Goal: Task Accomplishment & Management: Use online tool/utility

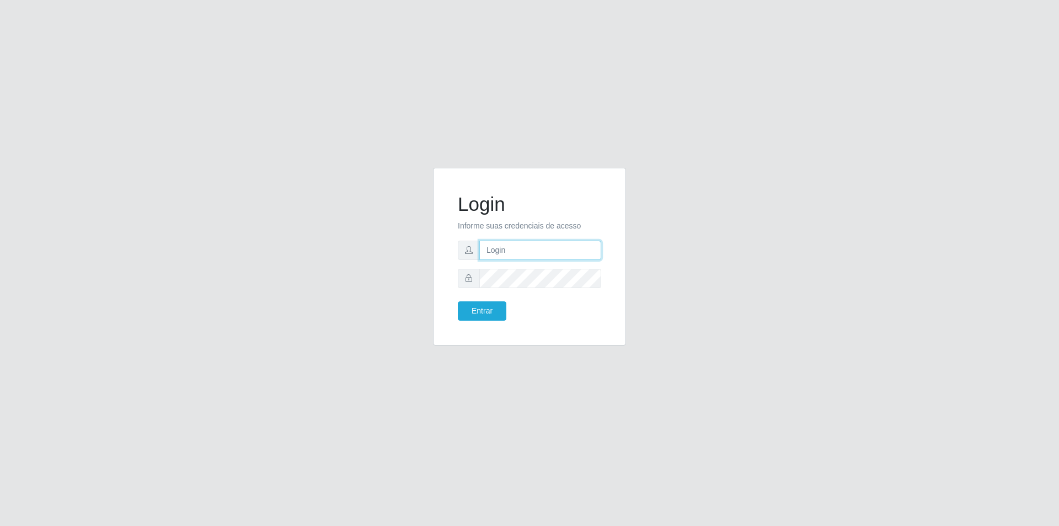
click at [516, 252] on input "text" at bounding box center [540, 250] width 122 height 19
click at [524, 250] on input "cleiton.[PERSON_NAME]" at bounding box center [540, 250] width 122 height 19
click at [540, 249] on input "cleiton.[PERSON_NAME]" at bounding box center [540, 250] width 122 height 19
type input "[EMAIL_ADDRESS][PERSON_NAME][DOMAIN_NAME]"
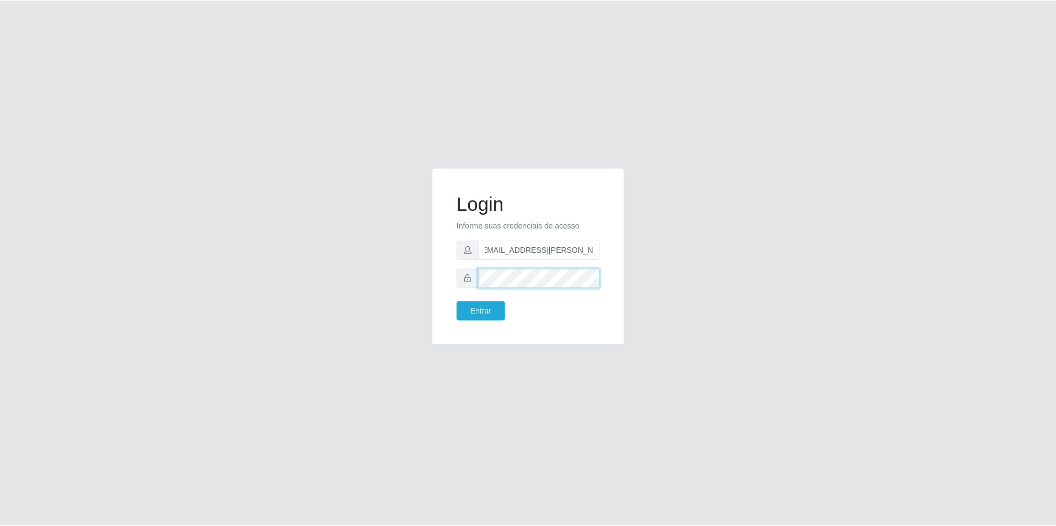
scroll to position [0, 0]
click at [485, 304] on button "Entrar" at bounding box center [482, 310] width 49 height 19
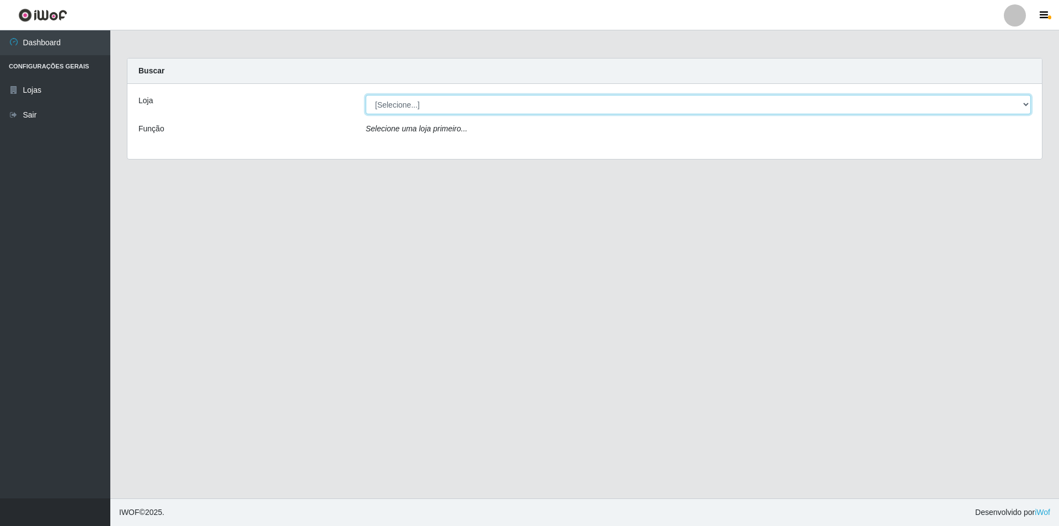
click at [401, 107] on select "[Selecione...] Atacado Vem - [STREET_ADDRESS]" at bounding box center [698, 104] width 665 height 19
select select "449"
click at [366, 95] on select "[Selecione...] Atacado Vem - [STREET_ADDRESS]" at bounding box center [698, 104] width 665 height 19
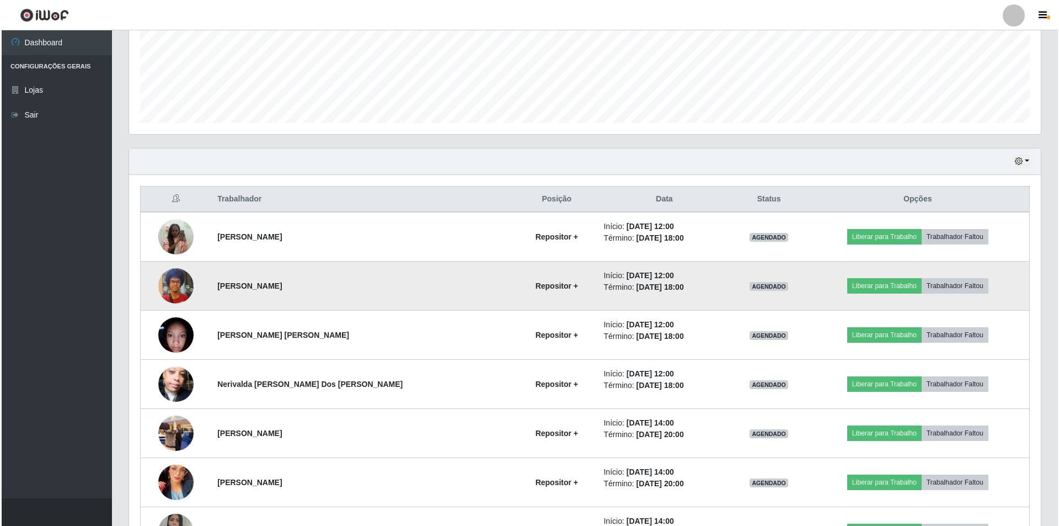
scroll to position [276, 0]
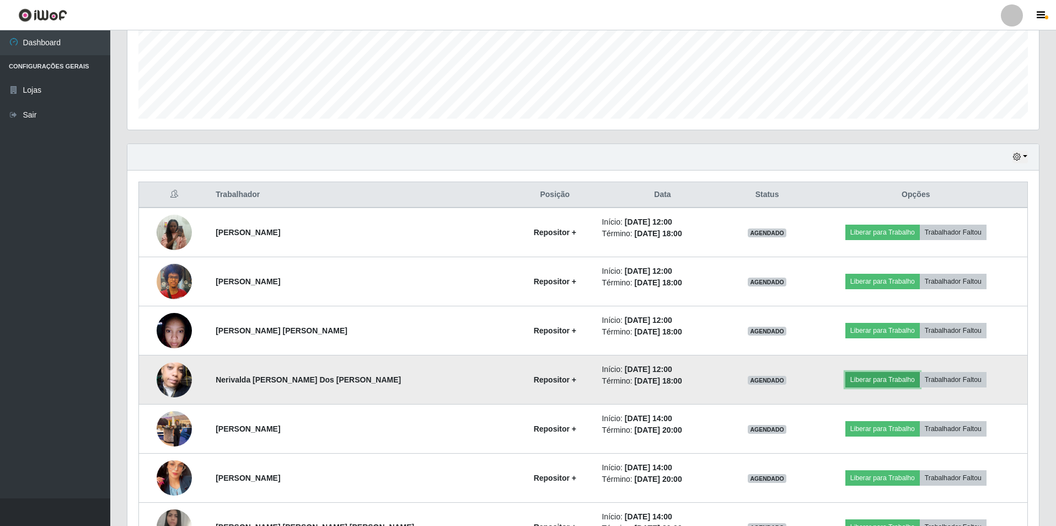
click at [865, 376] on button "Liberar para Trabalho" at bounding box center [883, 379] width 74 height 15
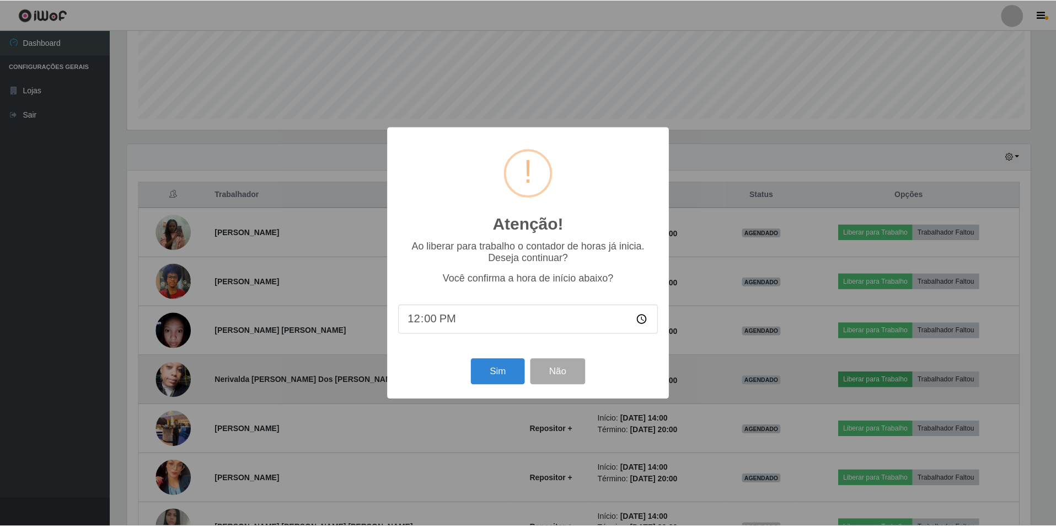
scroll to position [229, 906]
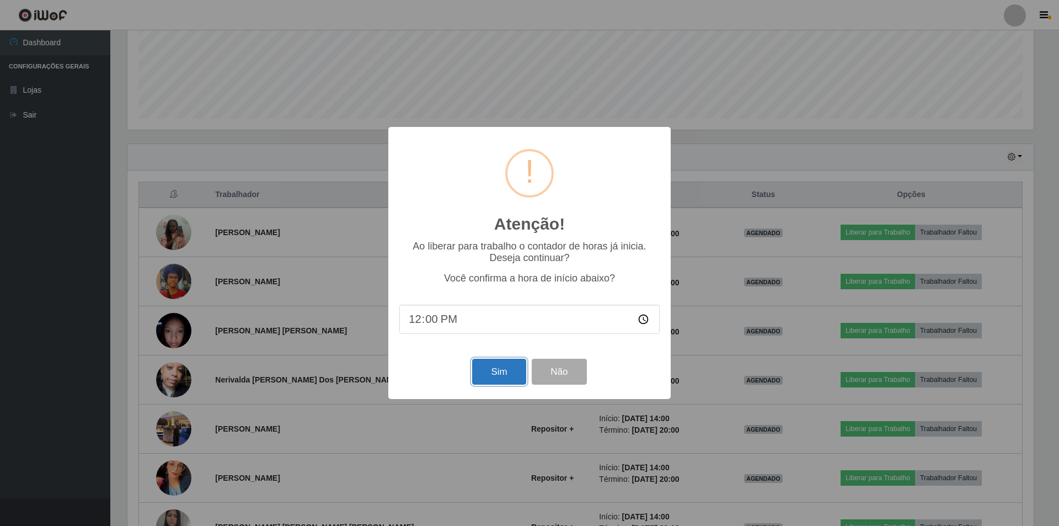
click at [493, 374] on button "Sim" at bounding box center [499, 372] width 54 height 26
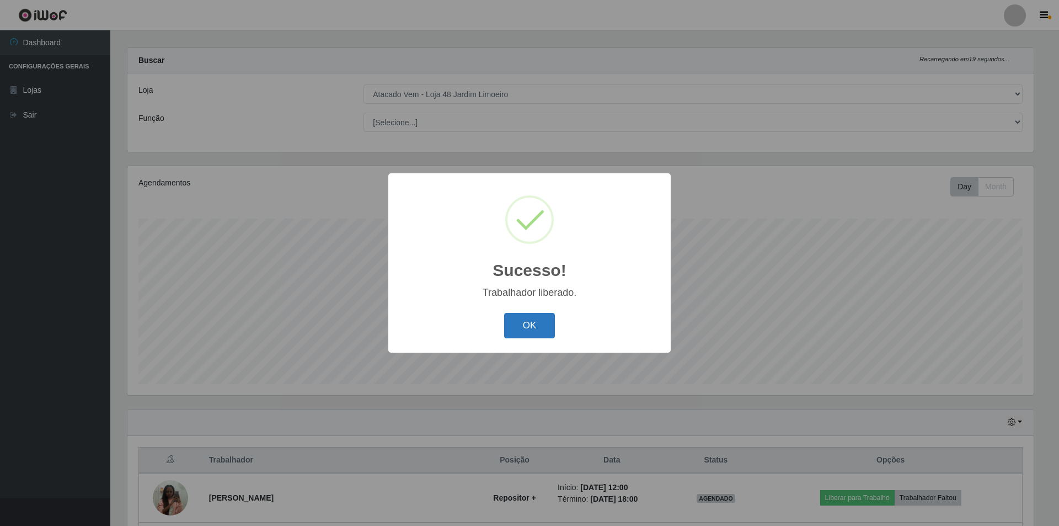
click at [526, 325] on button "OK" at bounding box center [529, 326] width 51 height 26
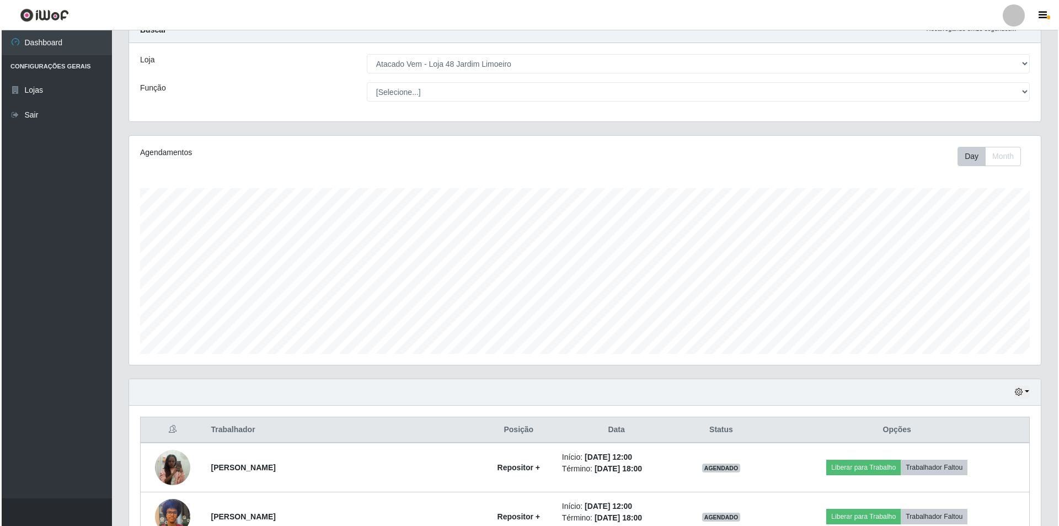
scroll to position [286, 0]
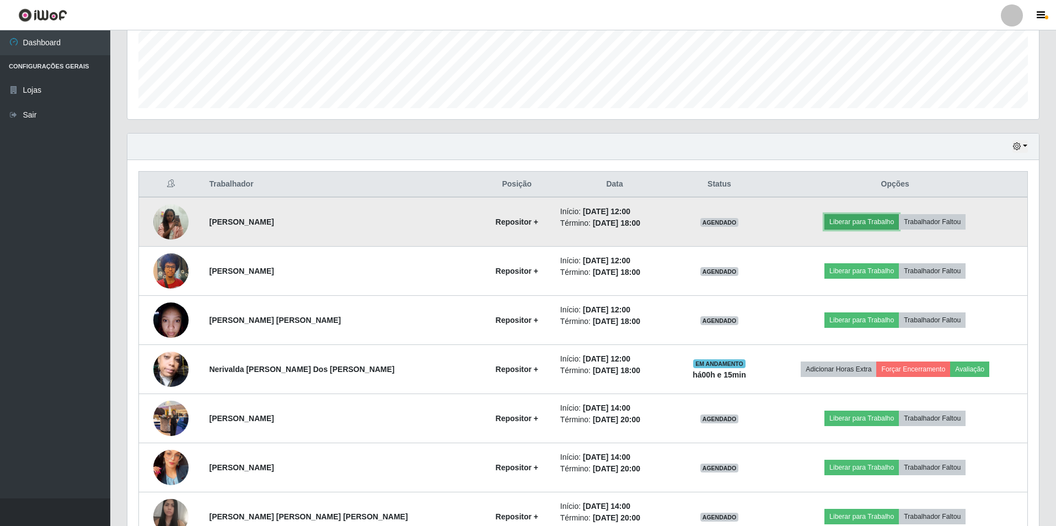
click at [847, 221] on button "Liberar para Trabalho" at bounding box center [862, 221] width 74 height 15
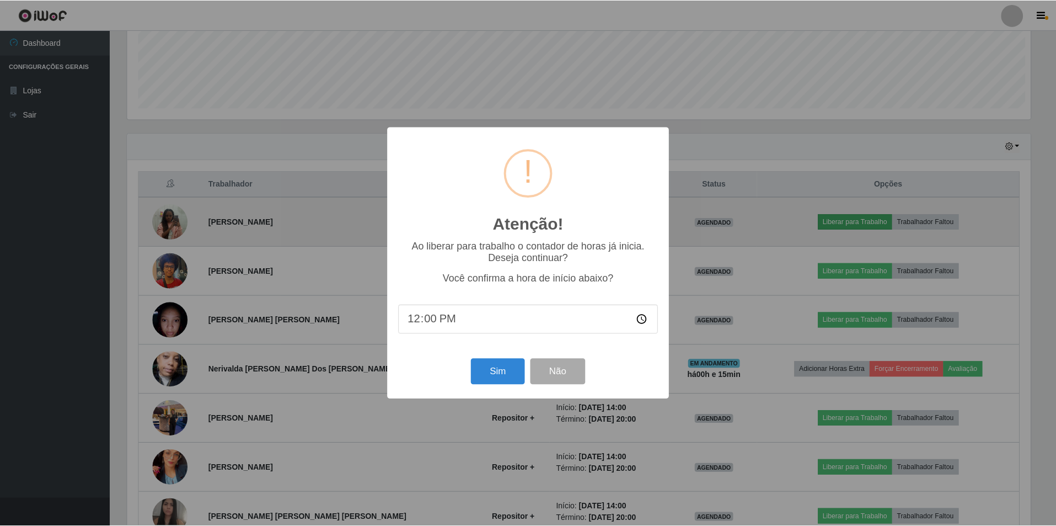
scroll to position [229, 906]
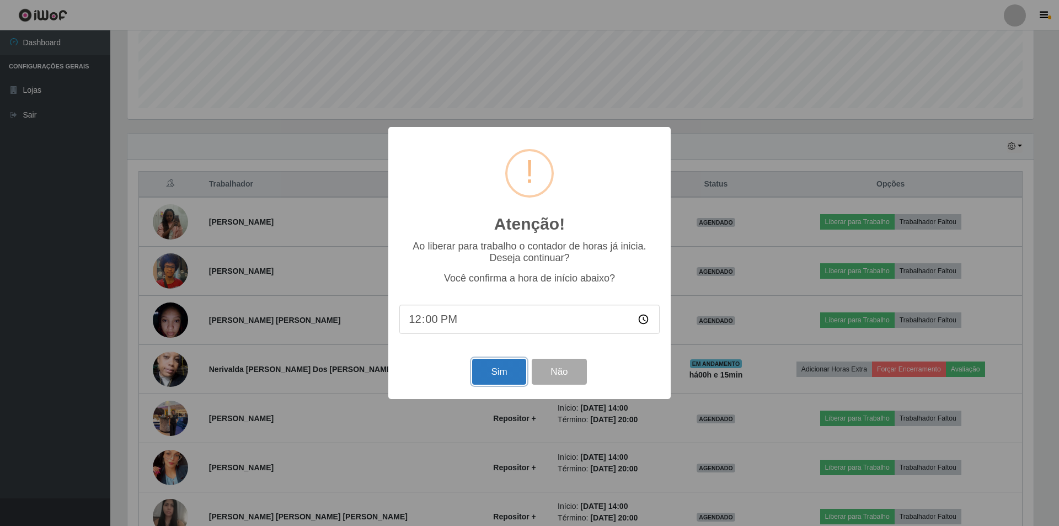
click at [495, 381] on button "Sim" at bounding box center [499, 372] width 54 height 26
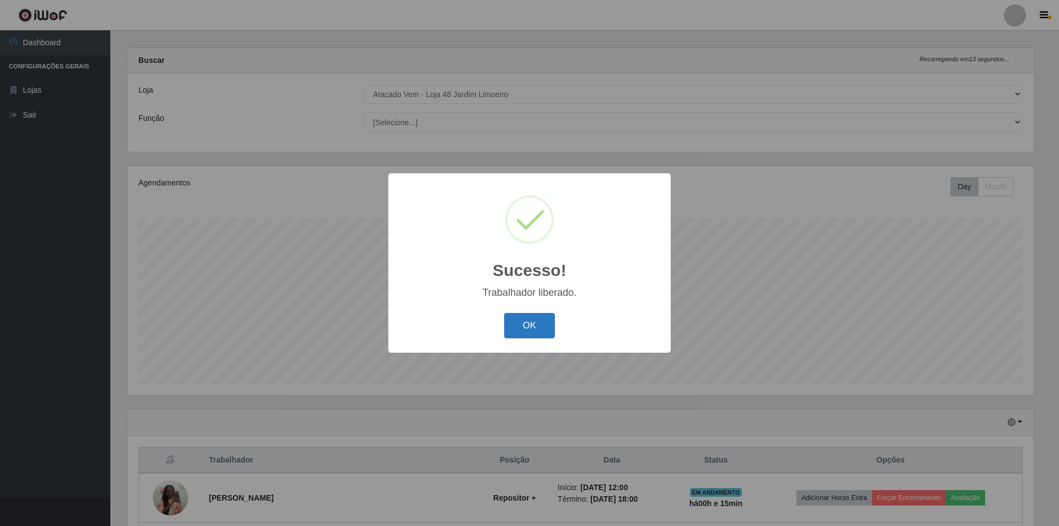
click at [525, 329] on button "OK" at bounding box center [529, 326] width 51 height 26
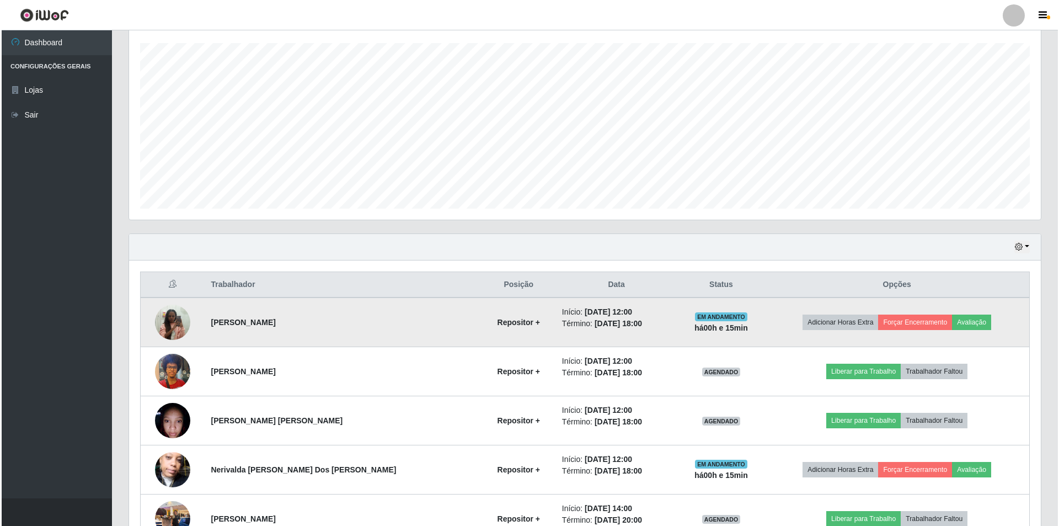
scroll to position [231, 0]
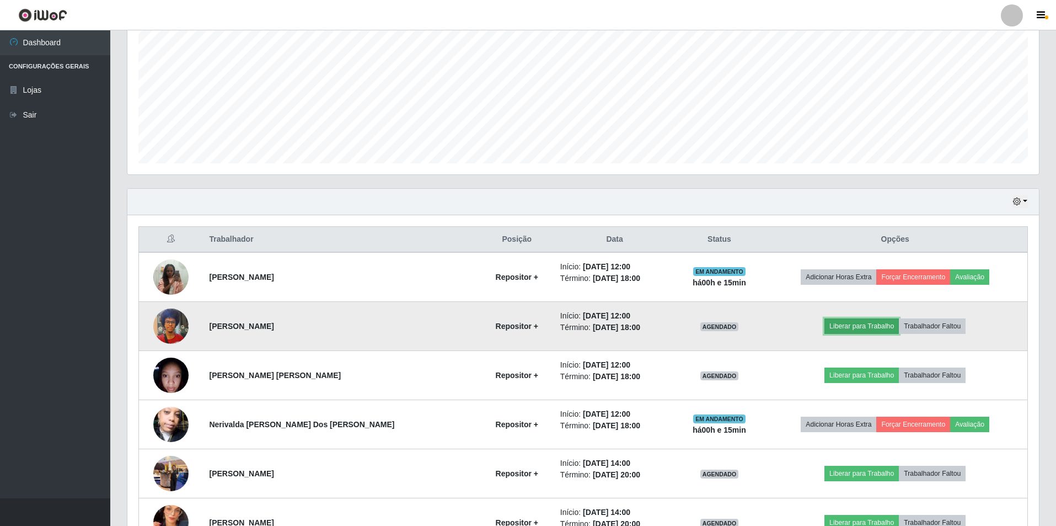
click at [849, 322] on button "Liberar para Trabalho" at bounding box center [862, 325] width 74 height 15
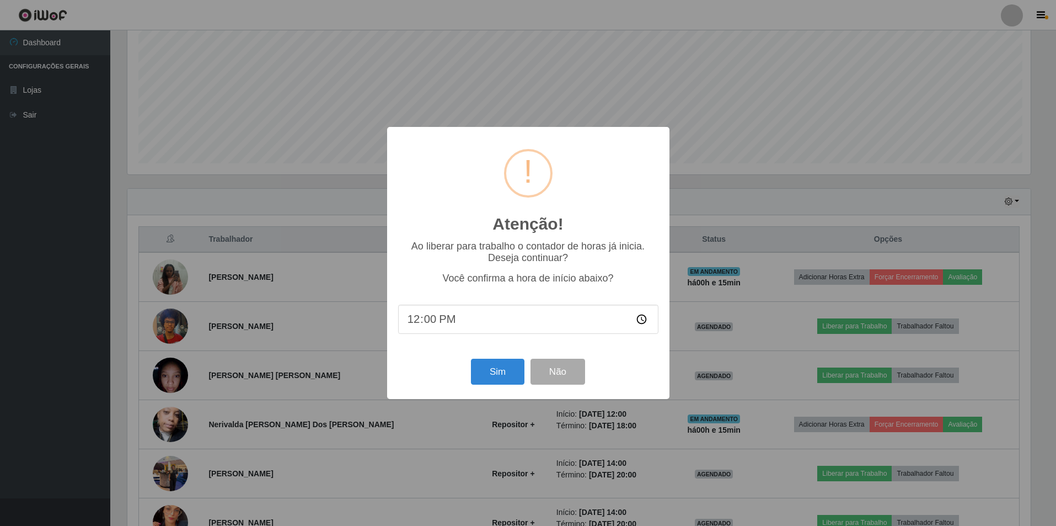
scroll to position [229, 906]
click at [506, 371] on button "Sim" at bounding box center [499, 372] width 54 height 26
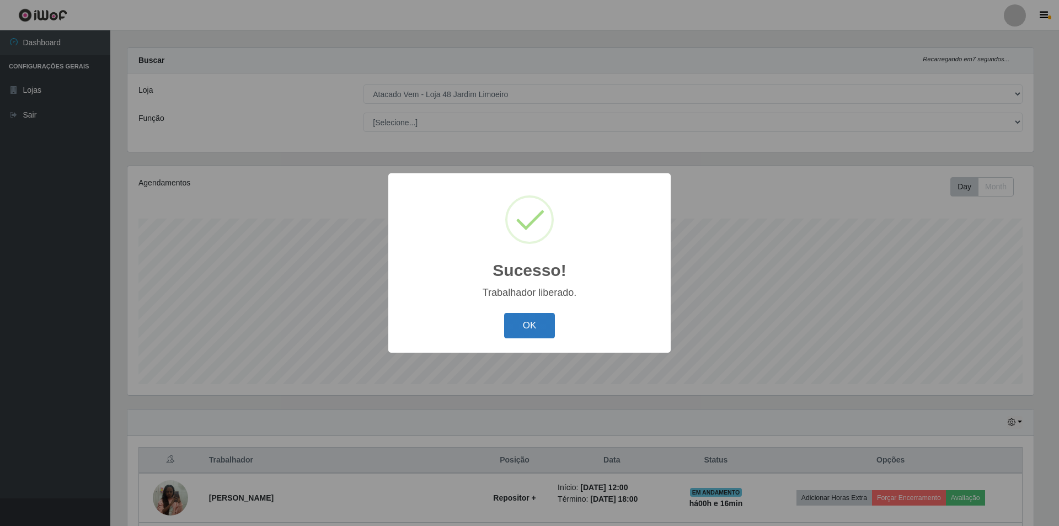
click at [529, 329] on button "OK" at bounding box center [529, 326] width 51 height 26
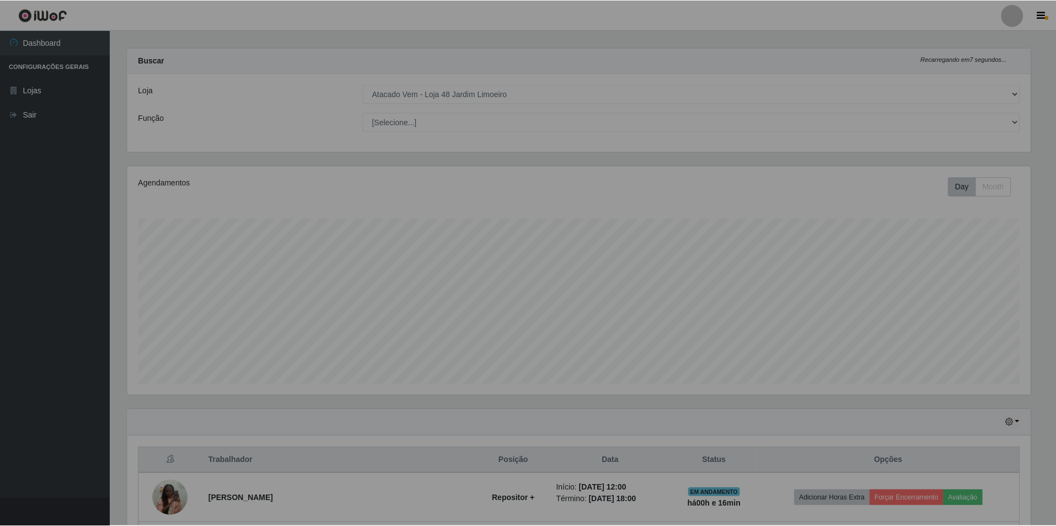
scroll to position [0, 0]
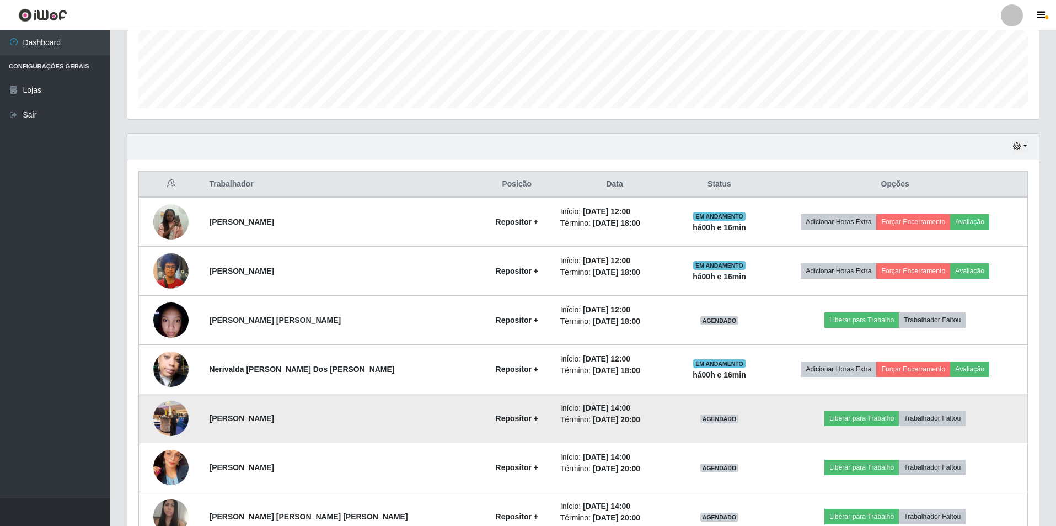
click at [176, 416] on img at bounding box center [170, 417] width 35 height 47
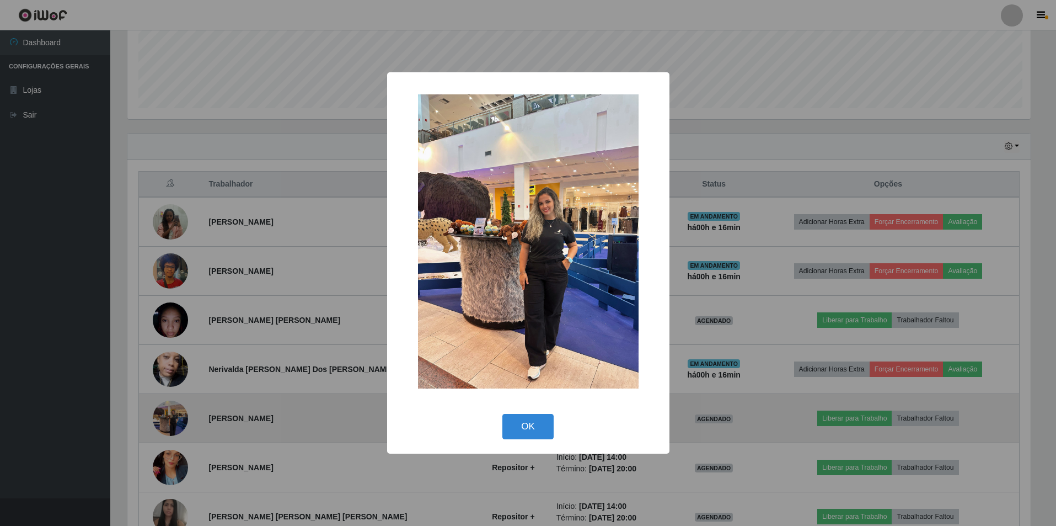
scroll to position [229, 906]
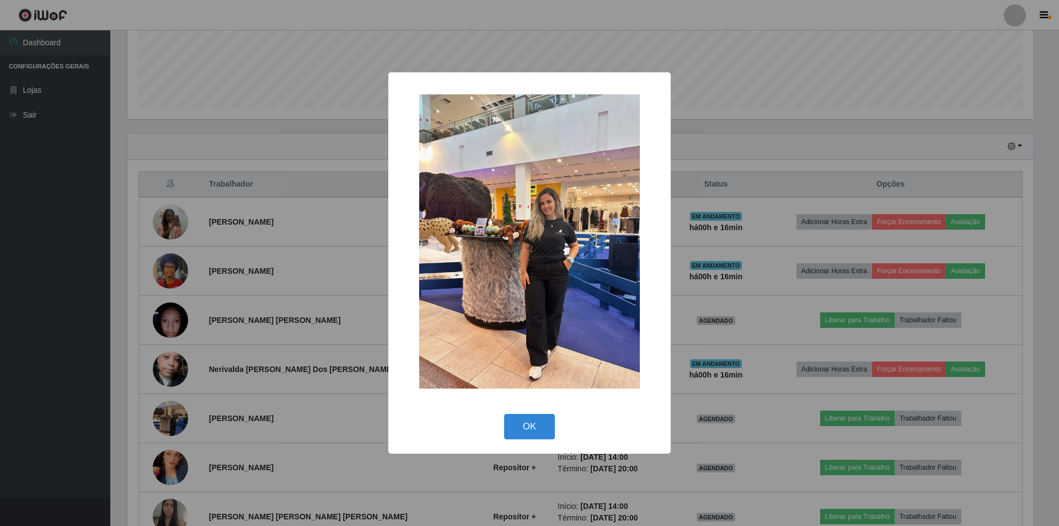
click at [596, 305] on img at bounding box center [529, 241] width 221 height 294
click at [545, 421] on button "OK" at bounding box center [529, 427] width 51 height 26
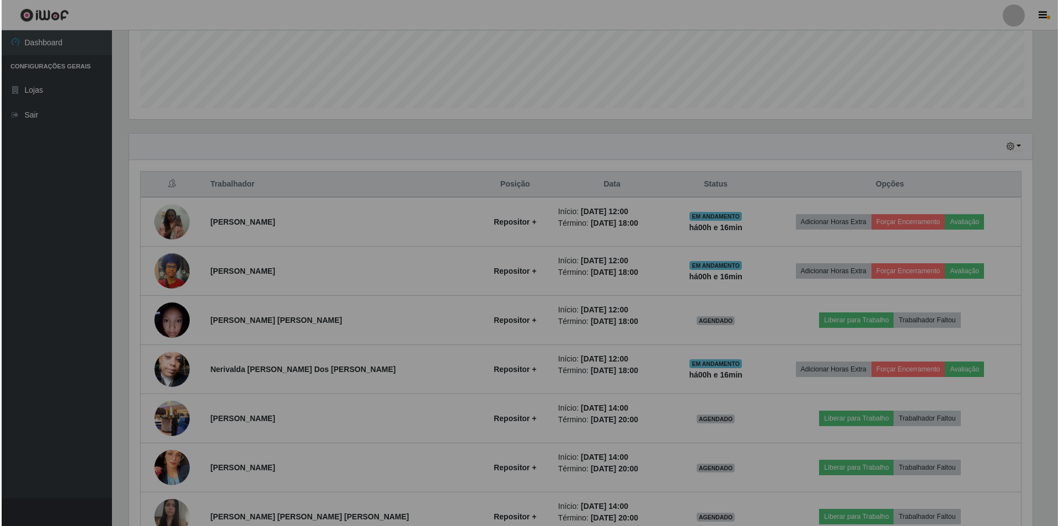
scroll to position [229, 912]
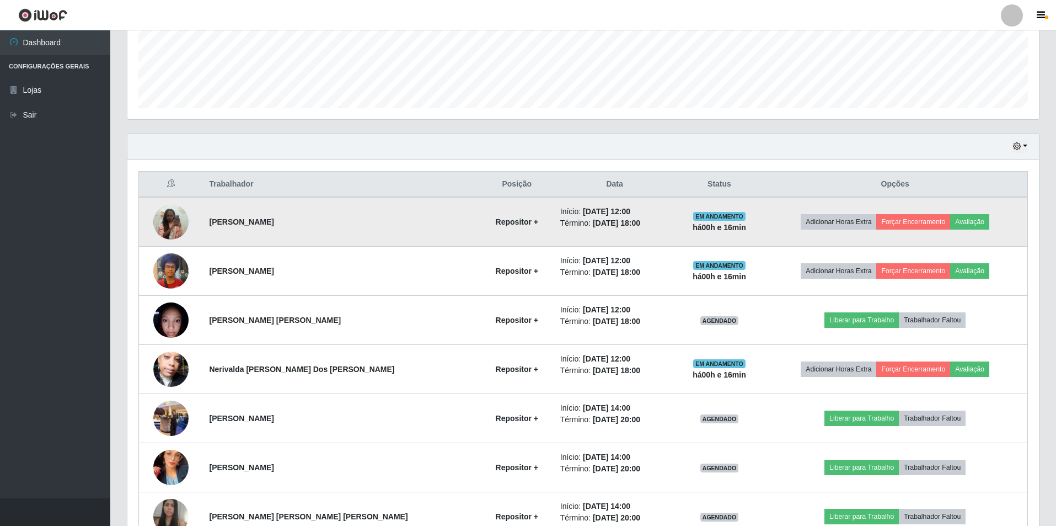
click at [186, 224] on img at bounding box center [170, 221] width 35 height 47
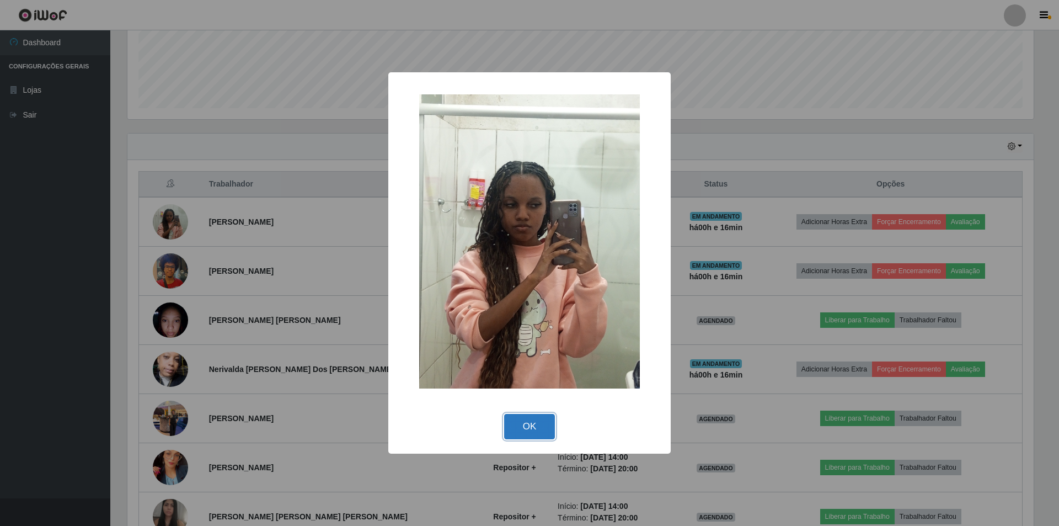
click at [543, 426] on button "OK" at bounding box center [529, 427] width 51 height 26
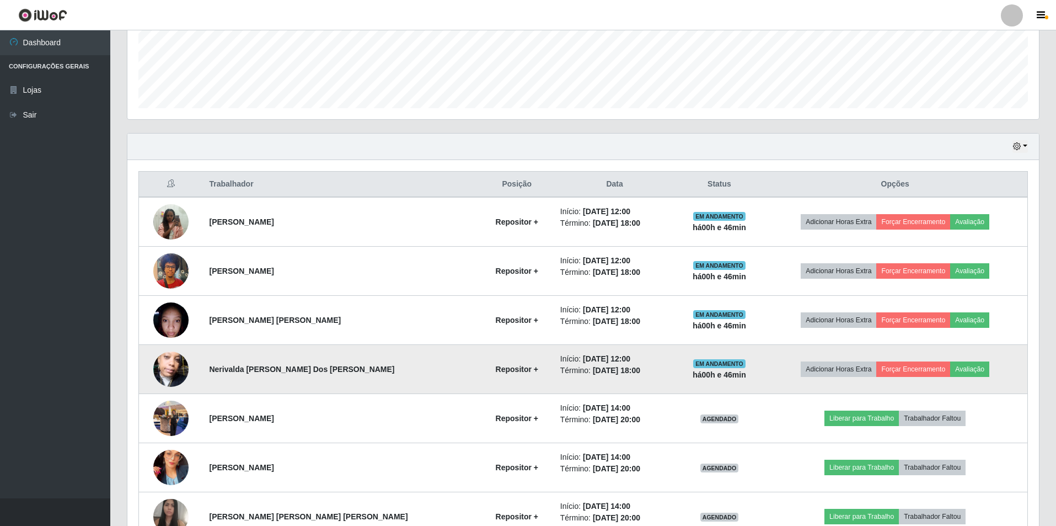
scroll to position [176, 0]
